Goal: Task Accomplishment & Management: Manage account settings

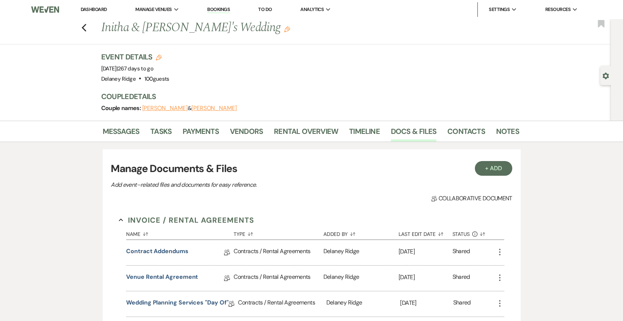
click at [97, 9] on link "Dashboard" at bounding box center [94, 9] width 26 height 6
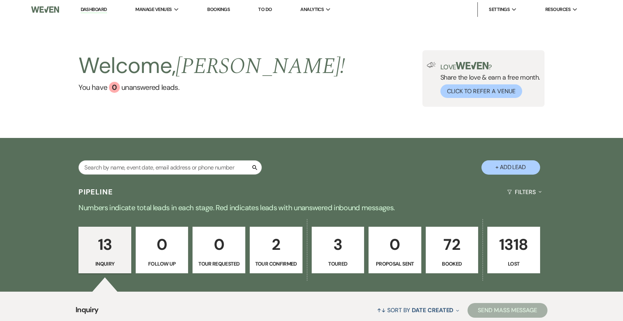
click at [345, 54] on div "Welcome, [PERSON_NAME] ! You have 0 unanswered lead s . Love ? Share the love &…" at bounding box center [312, 78] width 528 height 57
click at [331, 251] on p "3" at bounding box center [338, 244] width 43 height 25
select select "5"
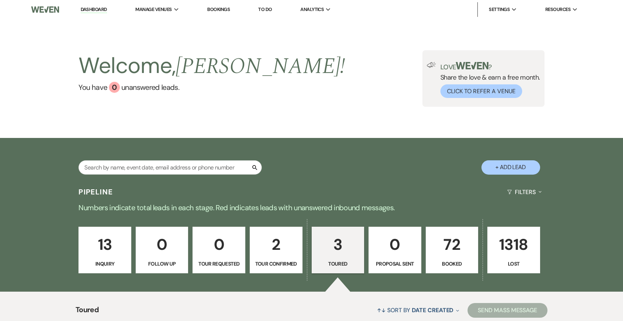
scroll to position [220, 0]
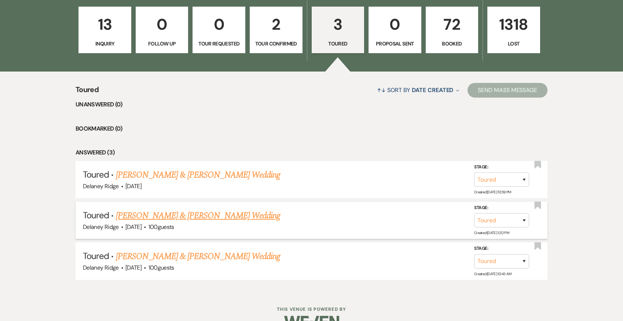
click at [250, 213] on link "[PERSON_NAME] & [PERSON_NAME] Wedding" at bounding box center [198, 215] width 164 height 13
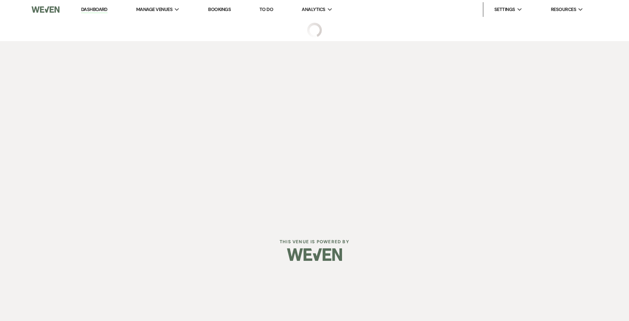
select select "5"
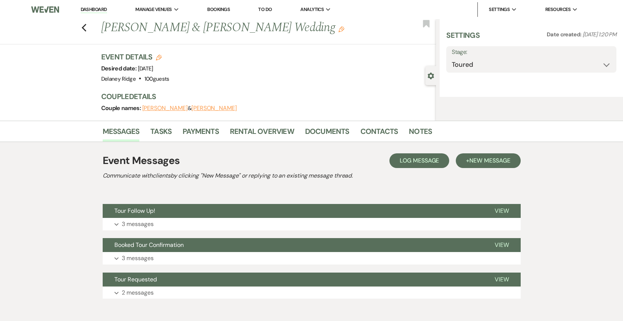
select select "5"
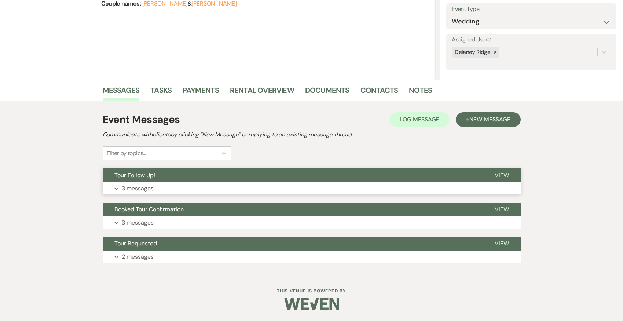
click at [221, 190] on button "Expand 3 messages" at bounding box center [312, 188] width 418 height 12
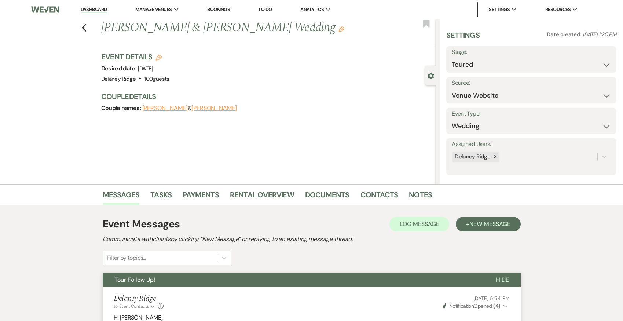
click at [89, 11] on link "Dashboard" at bounding box center [94, 9] width 26 height 7
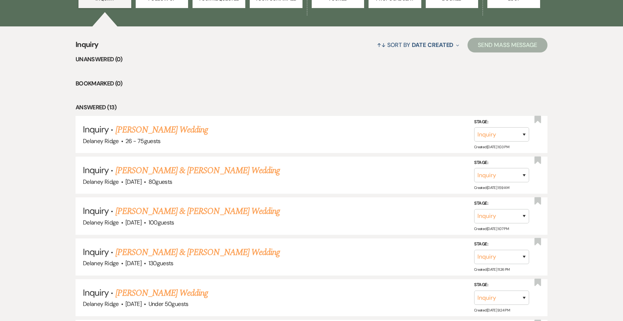
scroll to position [170, 0]
